Goal: Check status: Check status

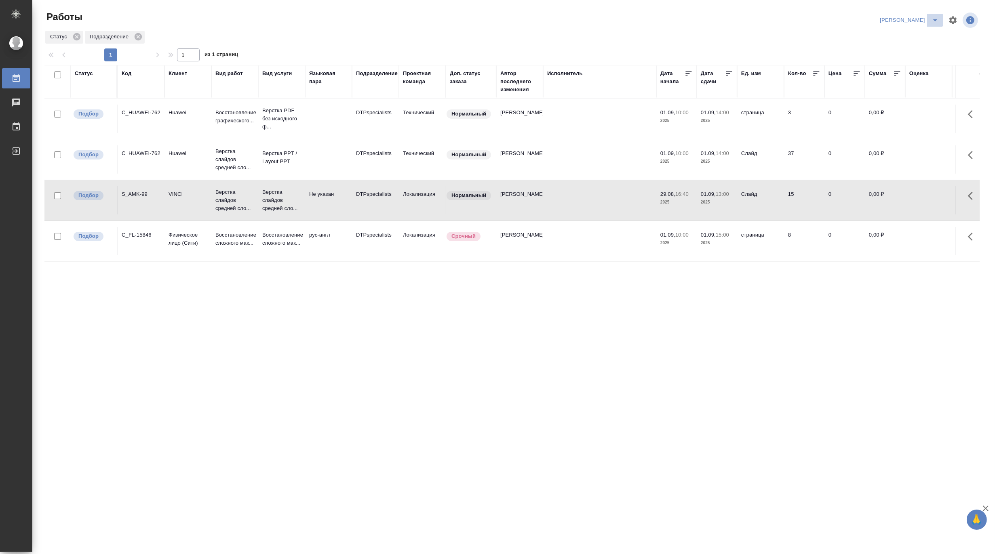
click at [935, 17] on icon "split button" at bounding box center [935, 20] width 10 height 10
click at [903, 31] on li "[PERSON_NAME] работе" at bounding box center [904, 36] width 78 height 13
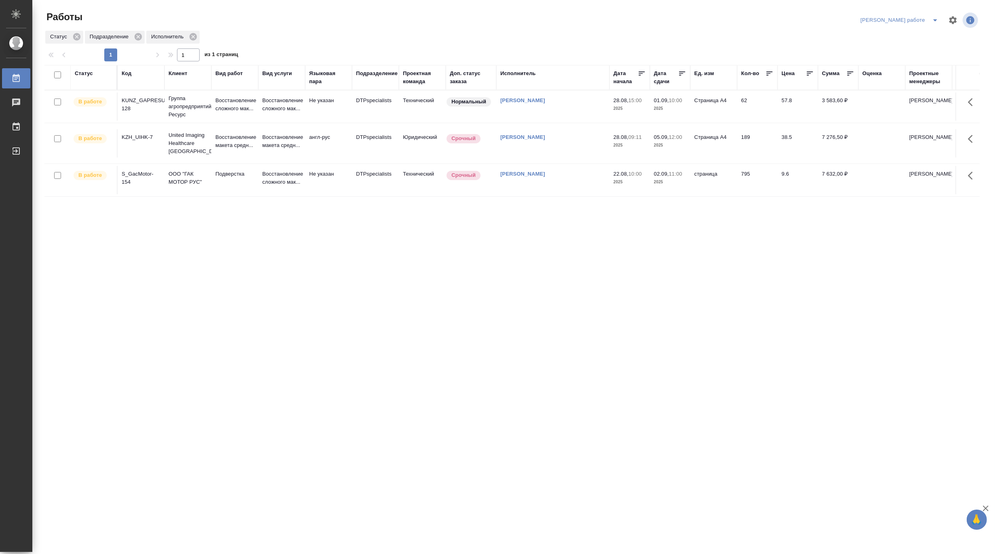
click at [934, 18] on icon "split button" at bounding box center [935, 20] width 10 height 10
click at [914, 48] on li "[PERSON_NAME]" at bounding box center [905, 49] width 73 height 13
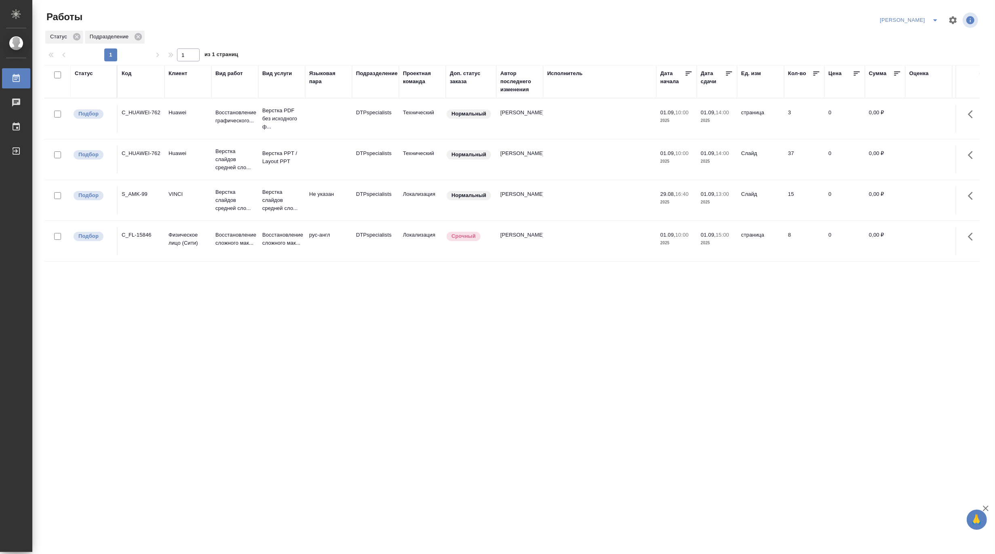
click at [932, 14] on button "split button" at bounding box center [935, 20] width 16 height 13
click at [910, 38] on li "[PERSON_NAME] работе" at bounding box center [904, 36] width 78 height 13
